Goal: Navigation & Orientation: Find specific page/section

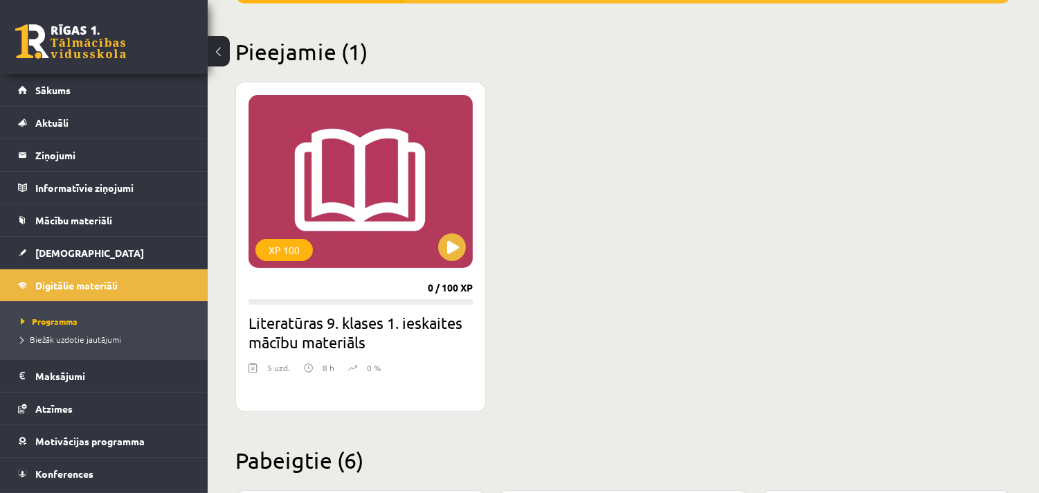
scroll to position [230, 0]
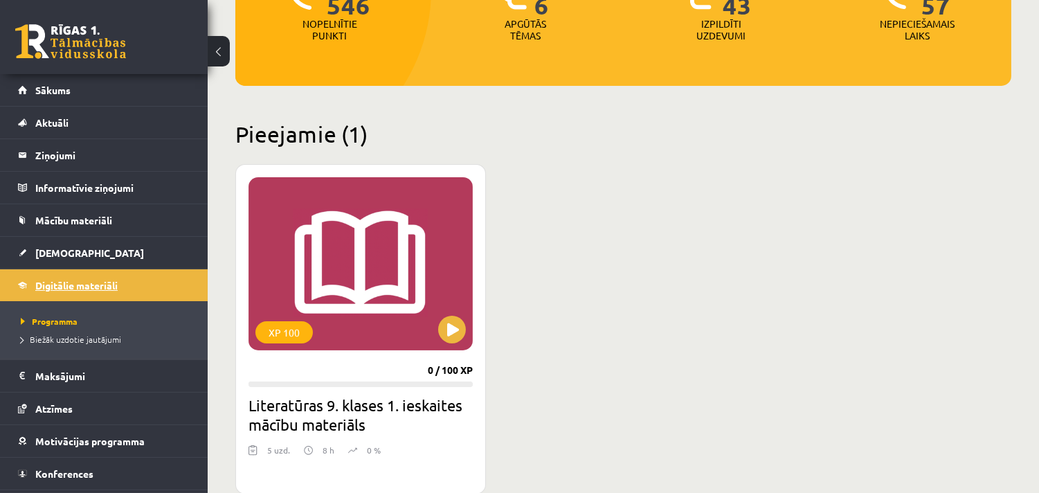
click at [55, 284] on span "Digitālie materiāli" at bounding box center [76, 285] width 82 height 12
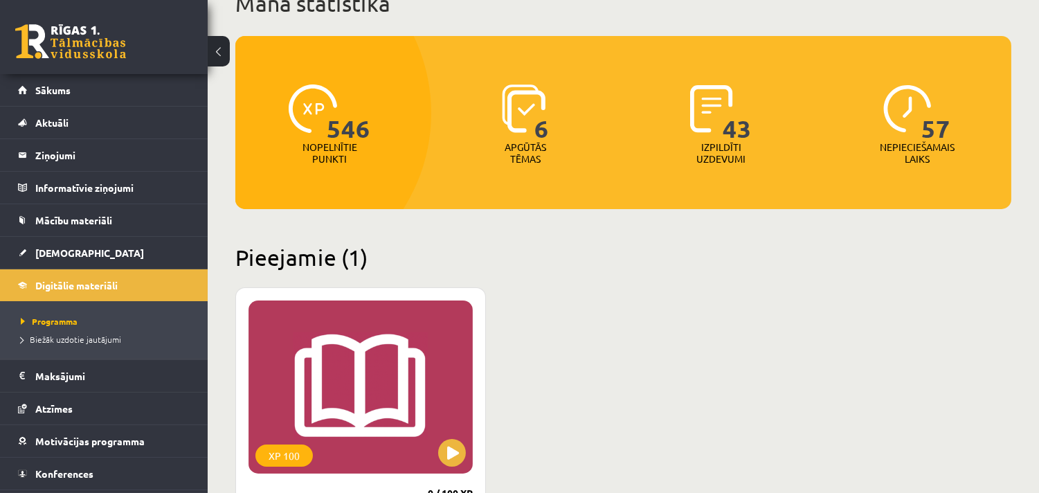
scroll to position [77, 0]
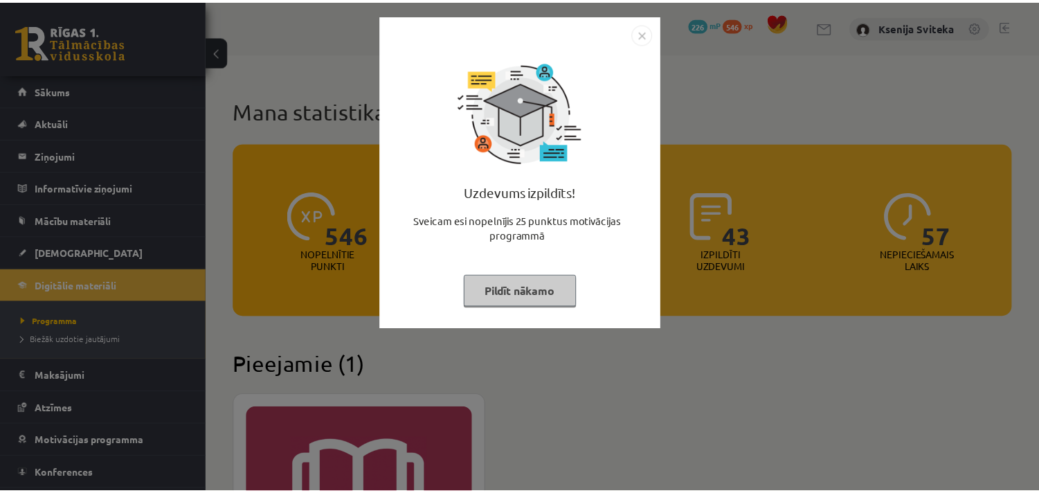
scroll to position [77, 0]
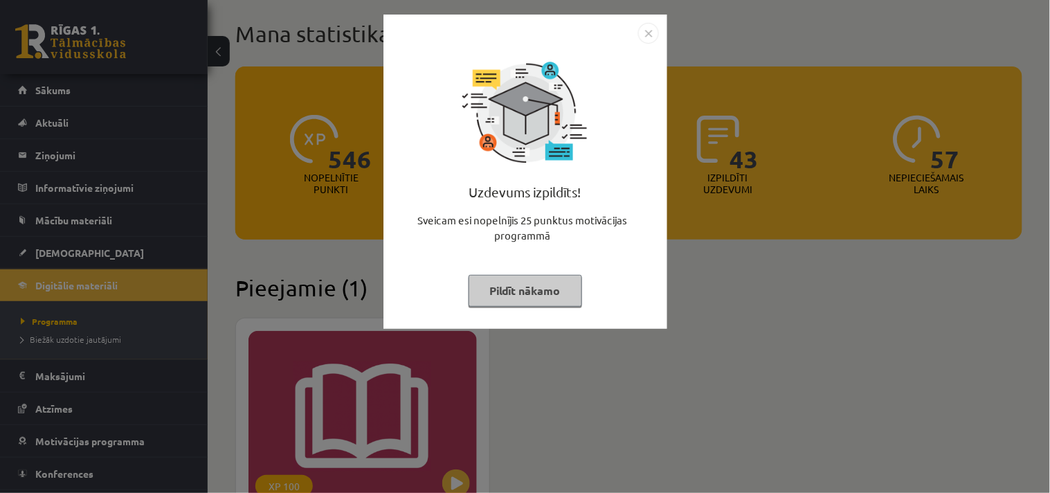
click at [651, 35] on img "Close" at bounding box center [648, 33] width 21 height 21
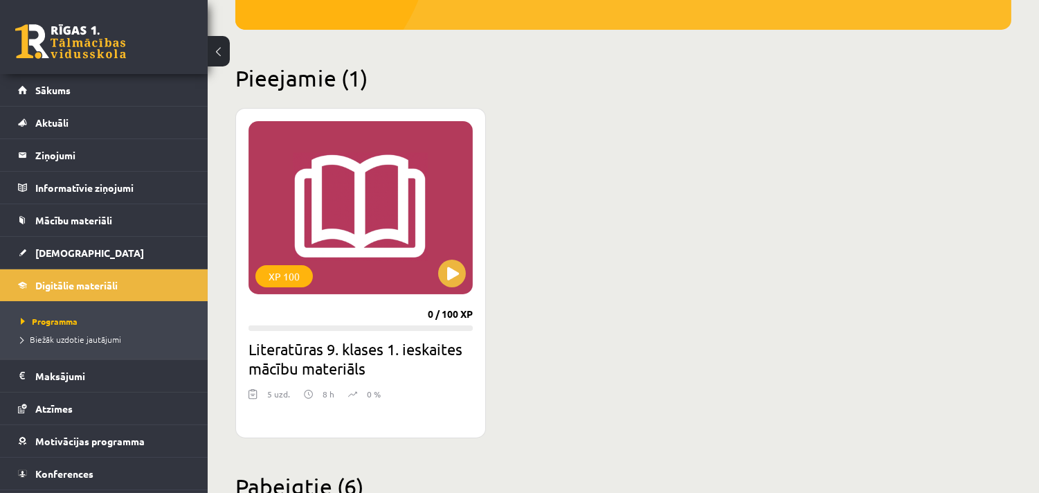
scroll to position [307, 0]
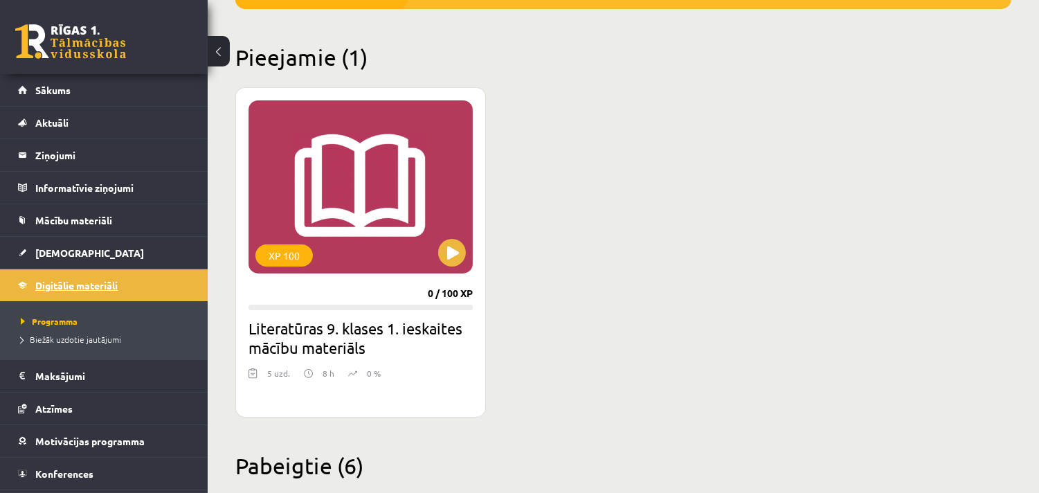
click at [77, 292] on link "Digitālie materiāli" at bounding box center [104, 285] width 172 height 32
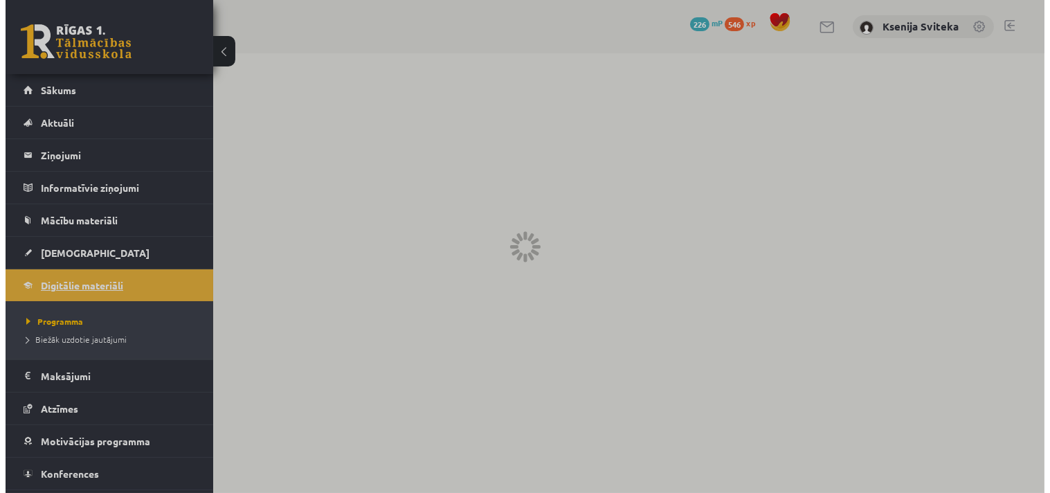
scroll to position [0, 0]
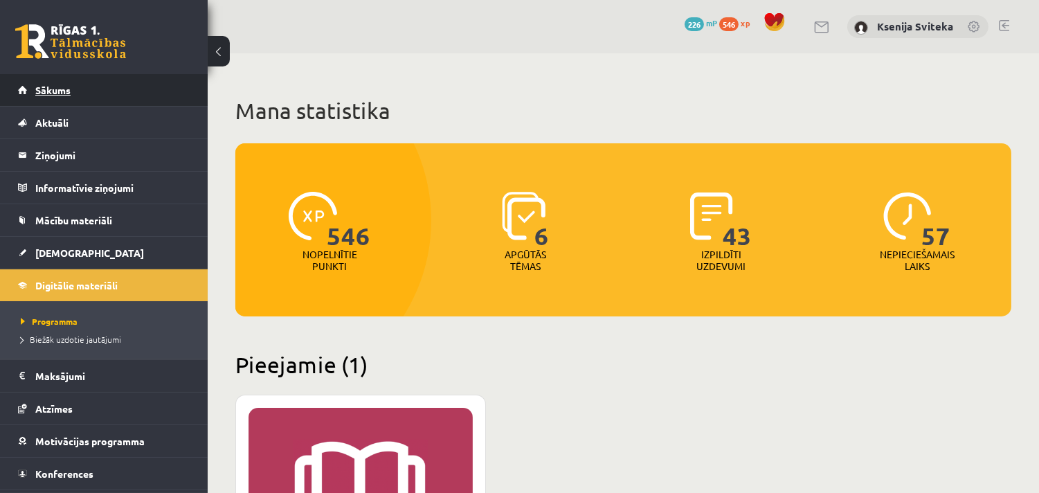
click at [57, 90] on span "Sākums" at bounding box center [52, 90] width 35 height 12
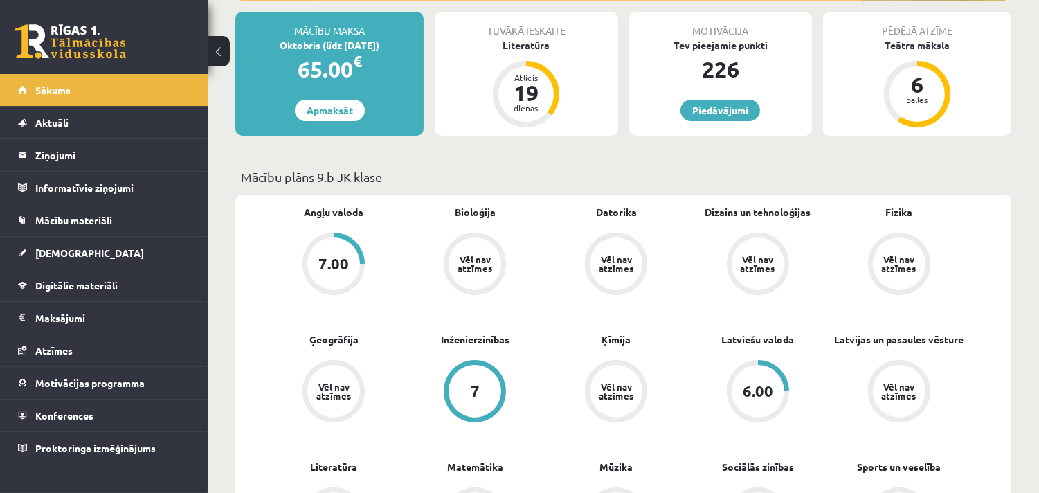
scroll to position [230, 0]
